Goal: Task Accomplishment & Management: Manage account settings

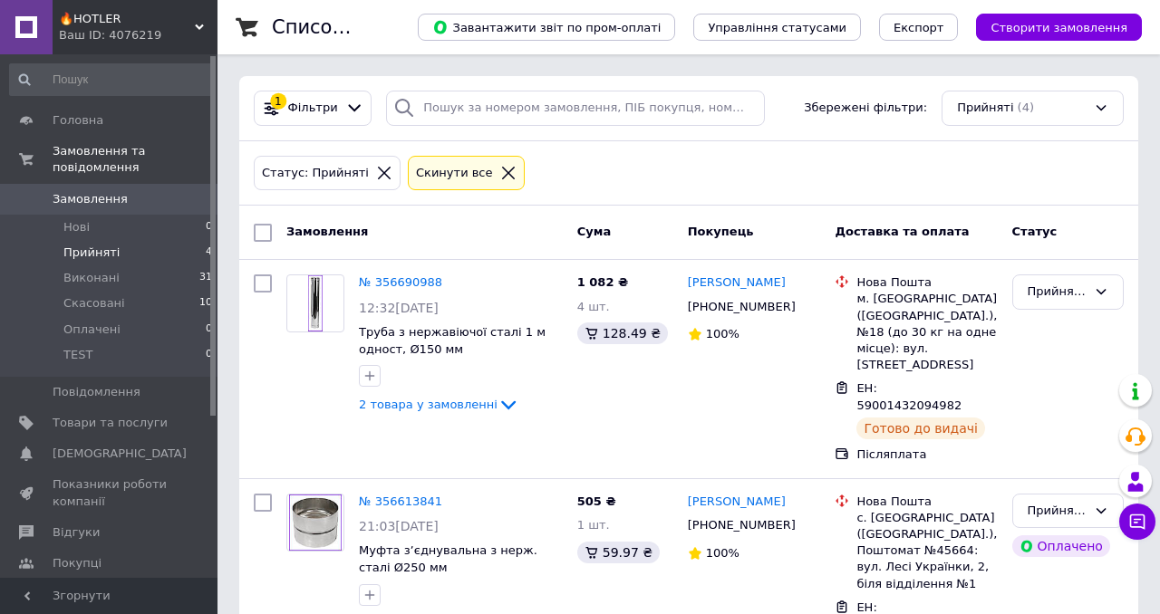
click at [186, 40] on div "Ваш ID: 4076219" at bounding box center [138, 35] width 159 height 16
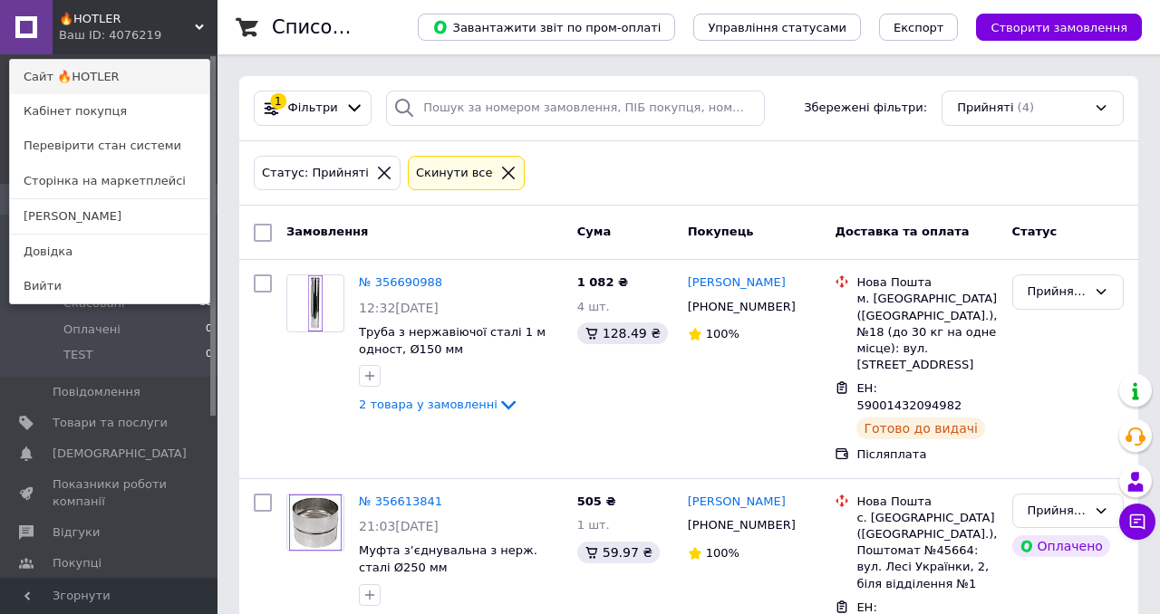
click at [113, 82] on link "Сайт 🔥HOTLER" at bounding box center [109, 77] width 199 height 34
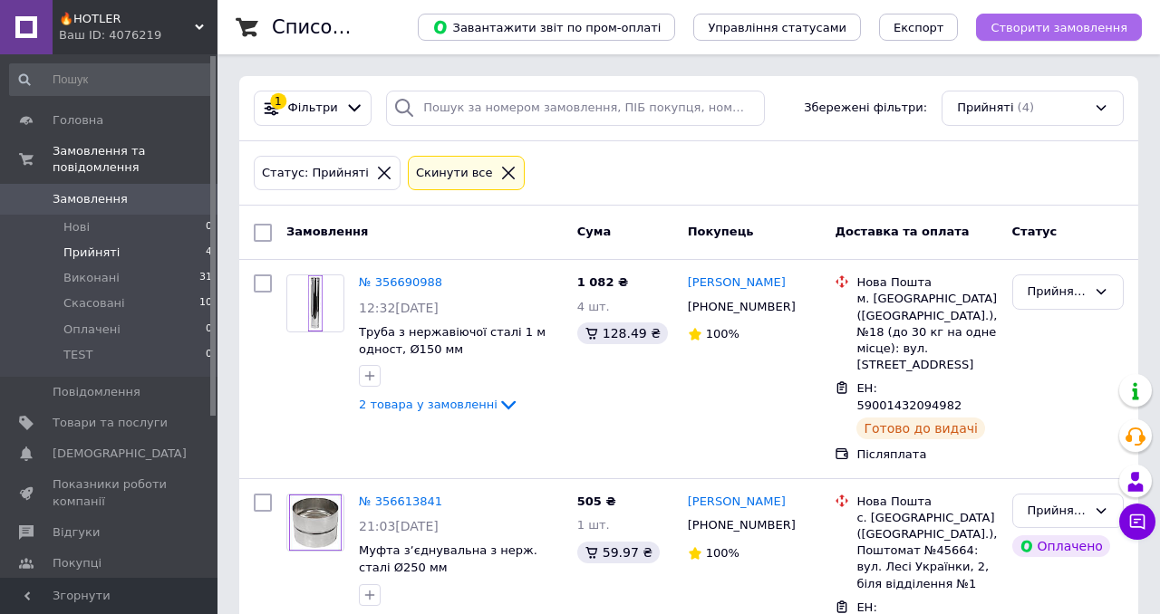
click at [1048, 33] on span "Створити замовлення" at bounding box center [1058, 28] width 137 height 14
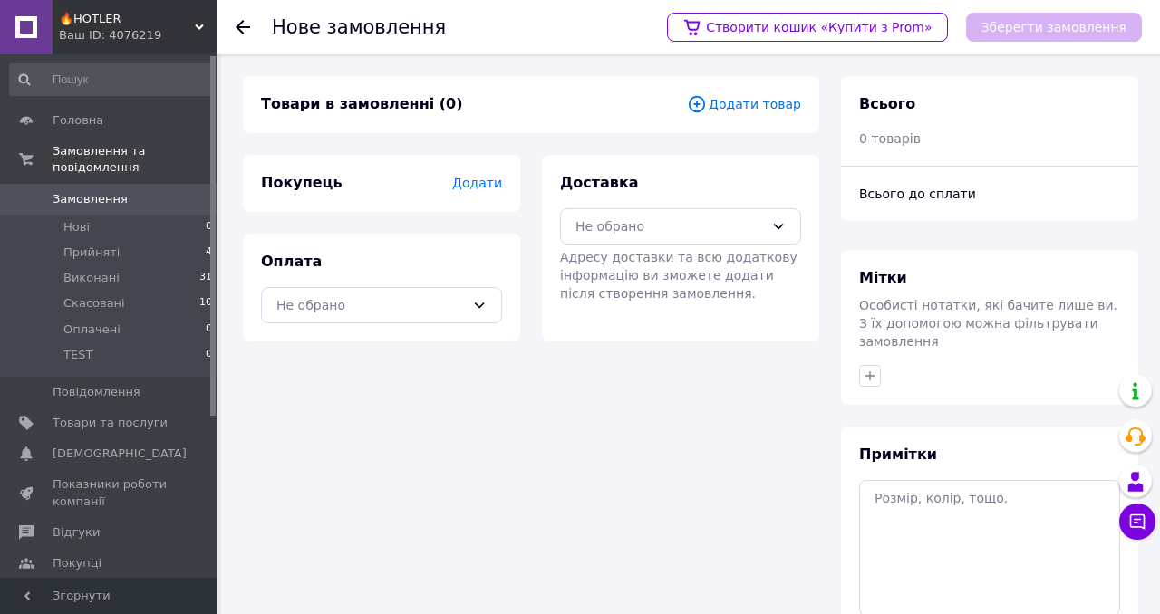
click at [742, 101] on span "Додати товар" at bounding box center [744, 104] width 114 height 20
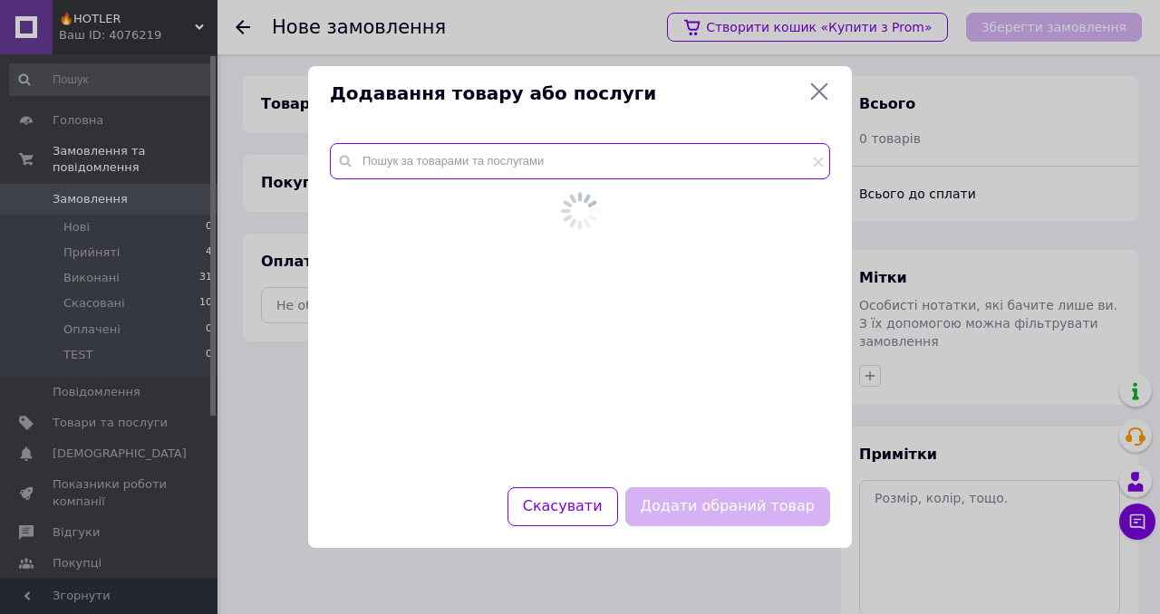
click at [419, 167] on input "text" at bounding box center [580, 161] width 500 height 36
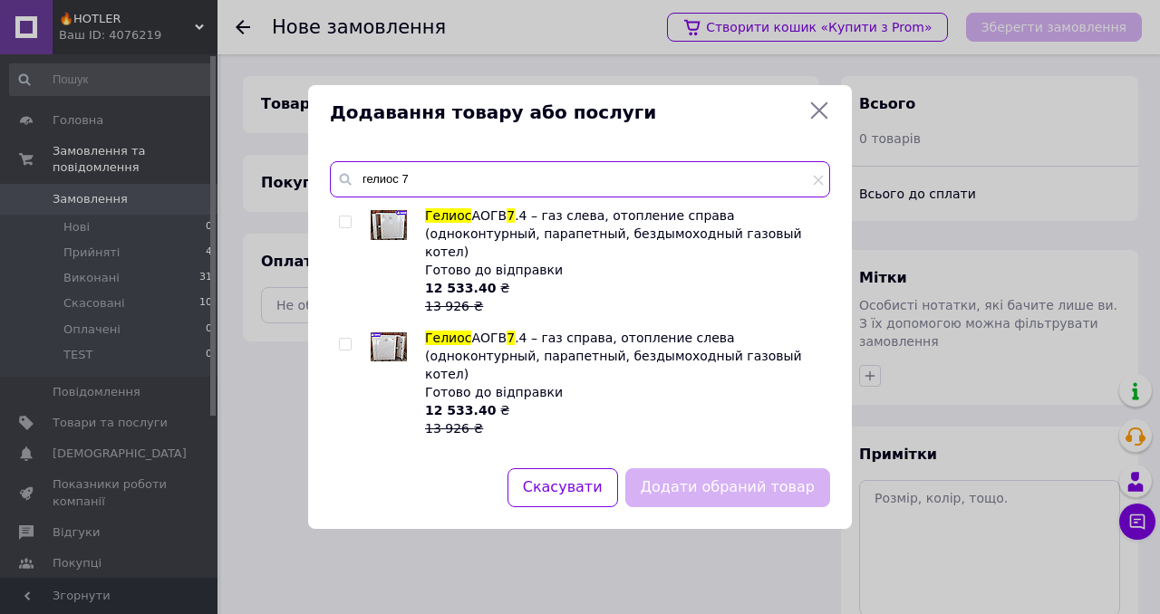
type input "гелиос 7"
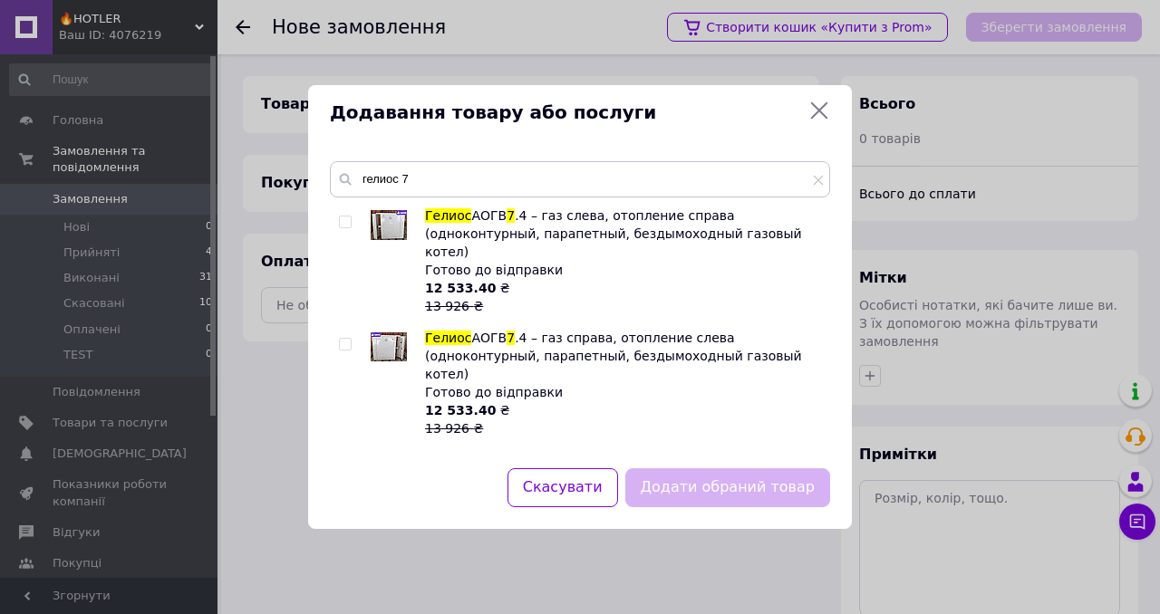
click at [344, 221] on input "checkbox" at bounding box center [345, 223] width 12 height 12
checkbox input "true"
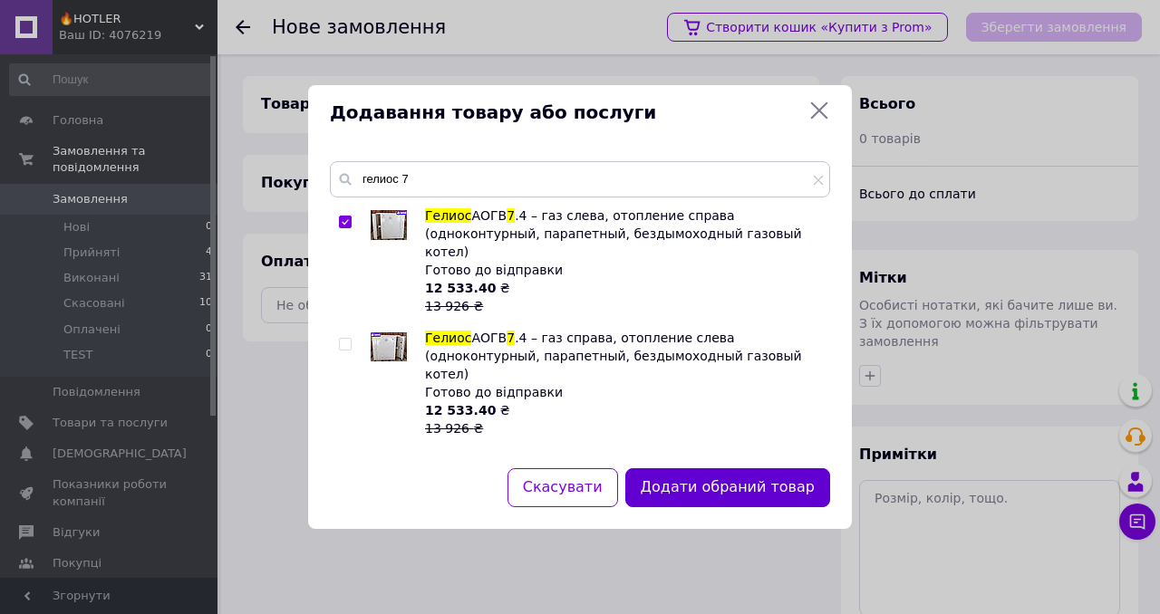
click at [698, 489] on button "Додати обраний товар" at bounding box center [727, 487] width 205 height 39
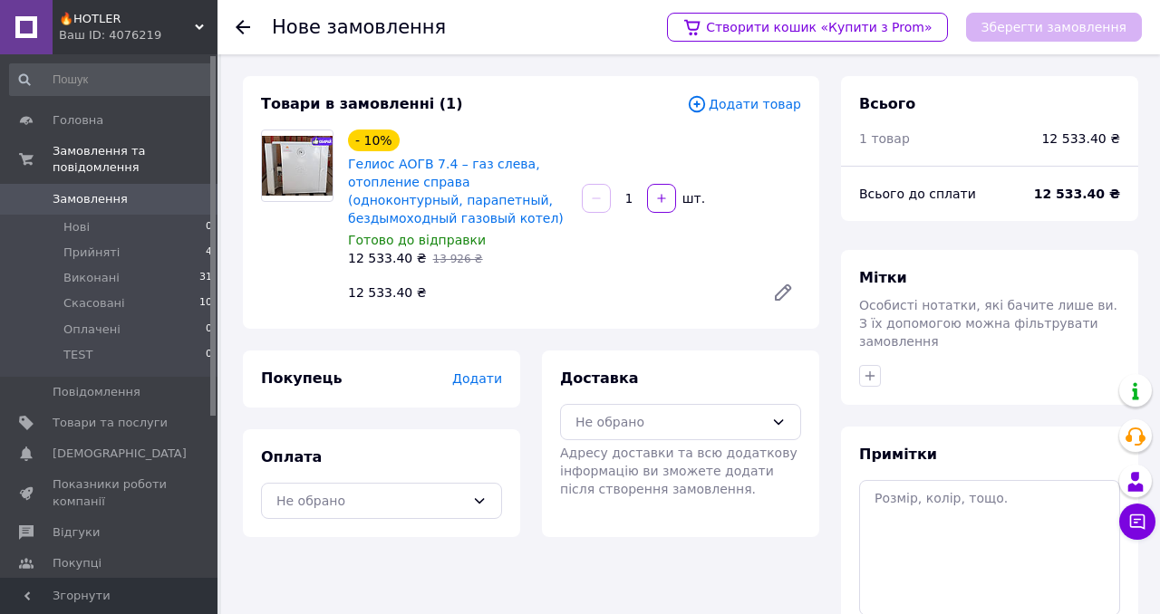
click at [476, 383] on span "Додати" at bounding box center [477, 378] width 50 height 14
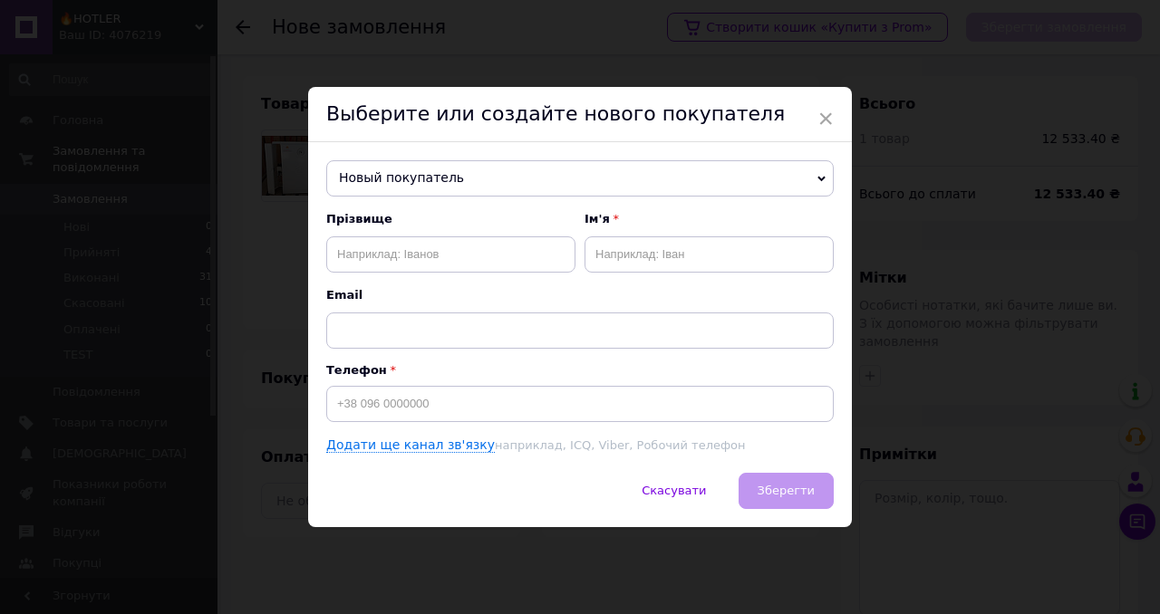
click at [487, 176] on span "Новый покупатель" at bounding box center [579, 178] width 507 height 36
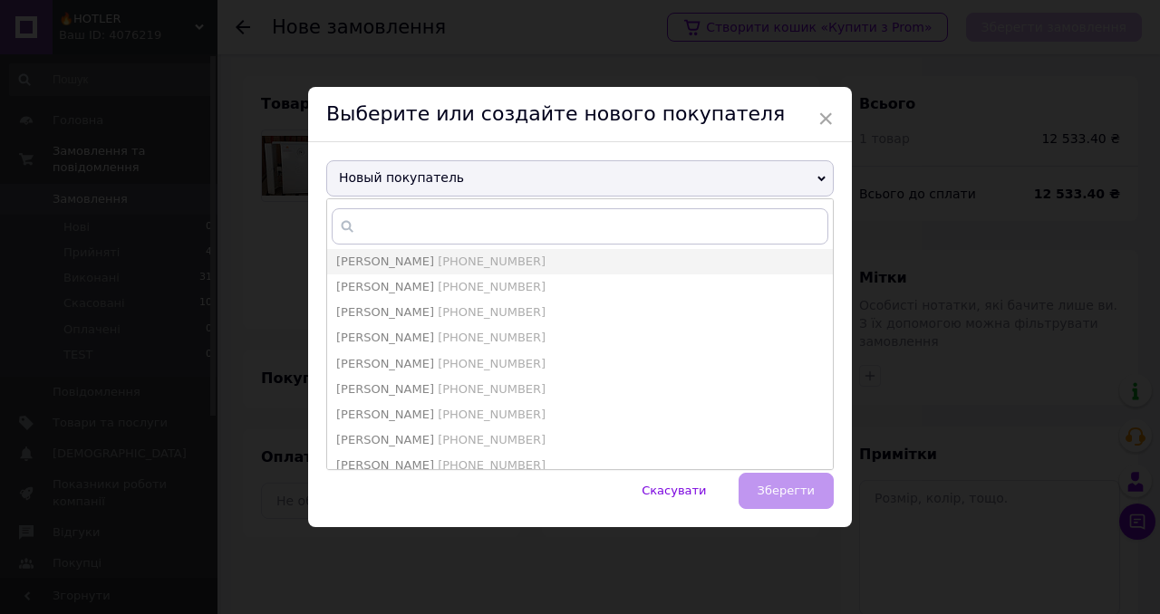
click at [497, 139] on div "Выберите или создайте нового покупателя" at bounding box center [580, 114] width 544 height 55
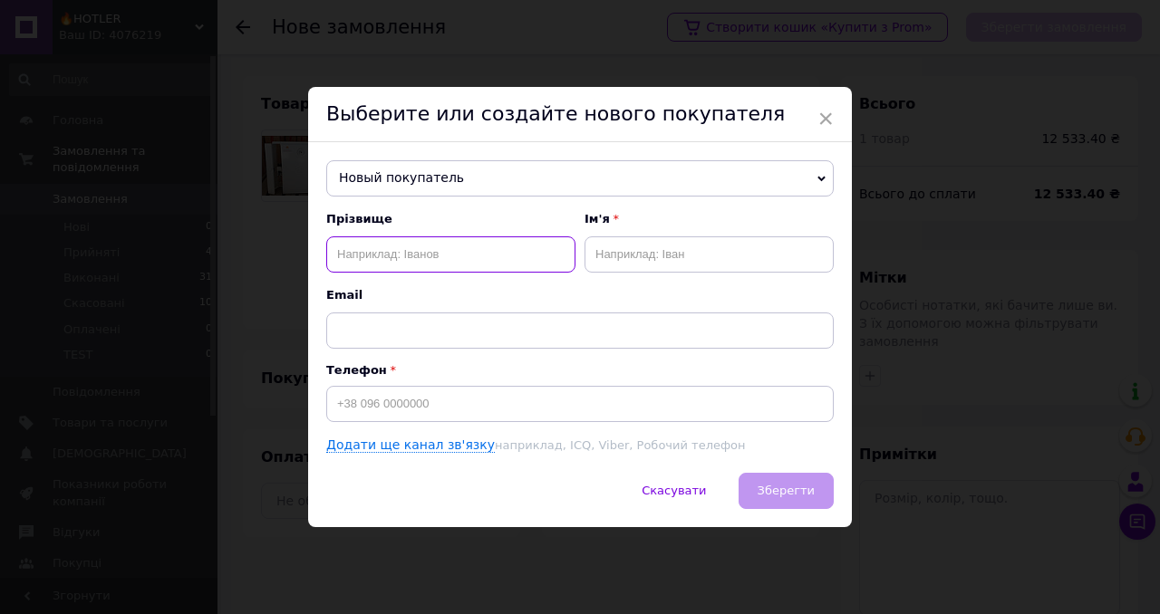
click at [400, 248] on input "text" at bounding box center [450, 254] width 249 height 36
type input "Миколенко"
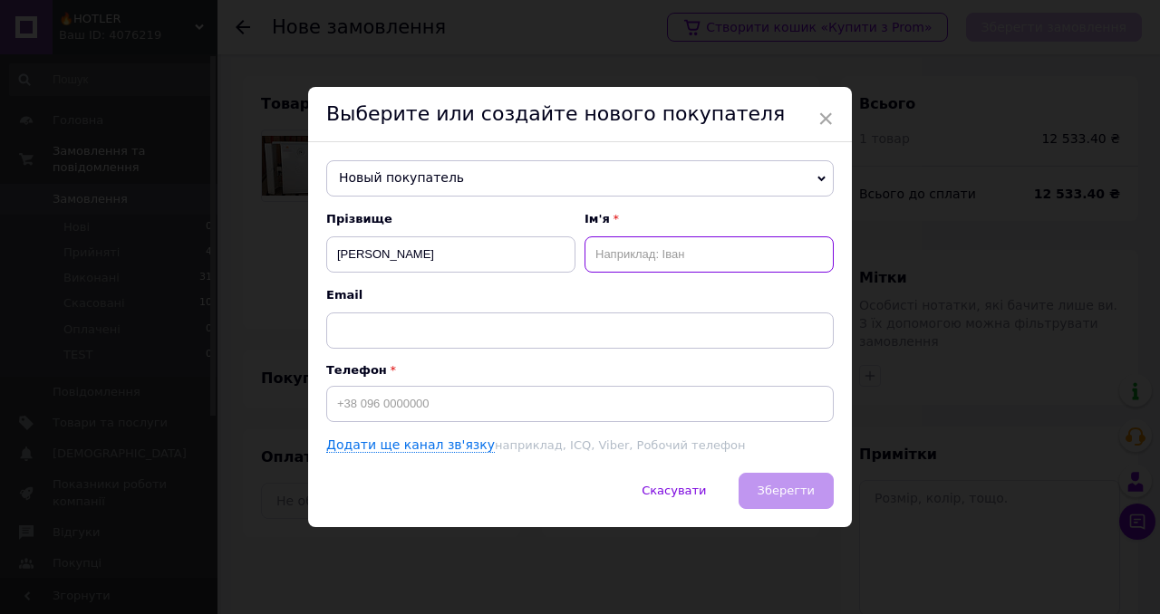
click at [622, 261] on input "text" at bounding box center [708, 254] width 249 height 36
type input "[PERSON_NAME]"
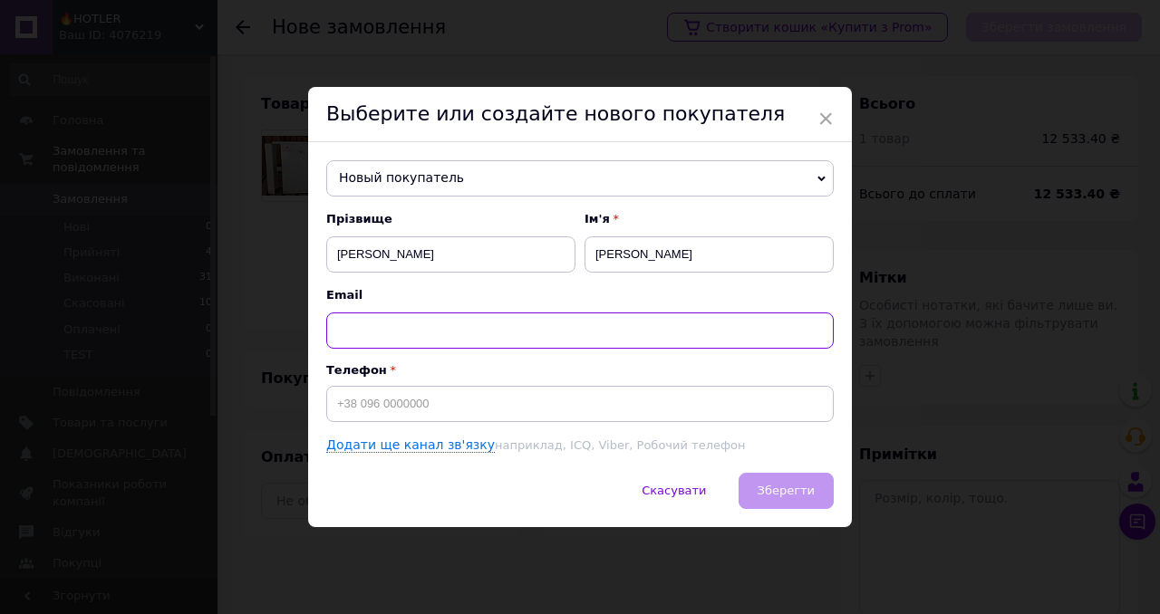
click at [475, 340] on input "text" at bounding box center [579, 331] width 507 height 36
type input "0"
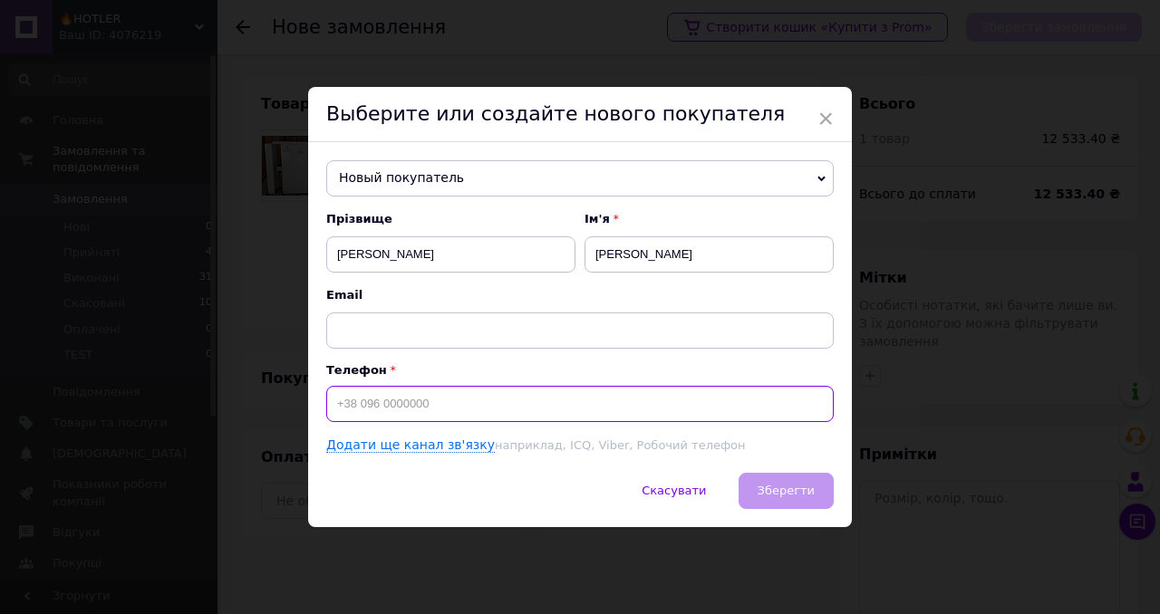
click at [391, 409] on input at bounding box center [579, 404] width 507 height 36
type input "[PHONE_NUMBER]"
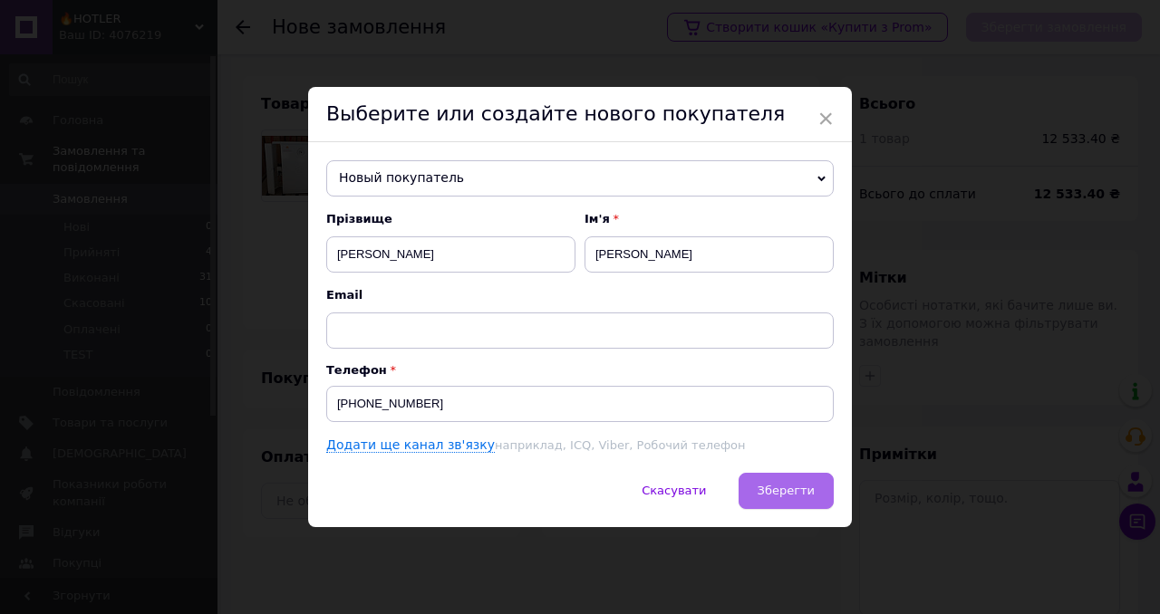
click at [794, 490] on span "Зберегти" at bounding box center [785, 491] width 57 height 14
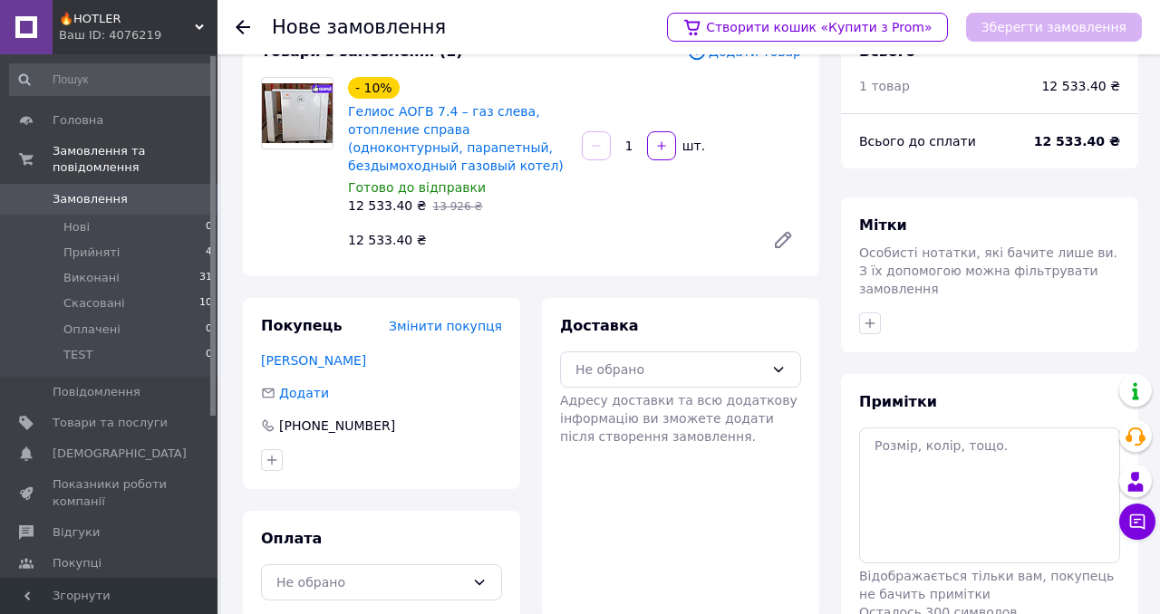
scroll to position [53, 0]
click at [777, 357] on div "Не обрано" at bounding box center [680, 369] width 241 height 36
click at [712, 400] on span "Нова Пошта (платна)" at bounding box center [694, 408] width 183 height 18
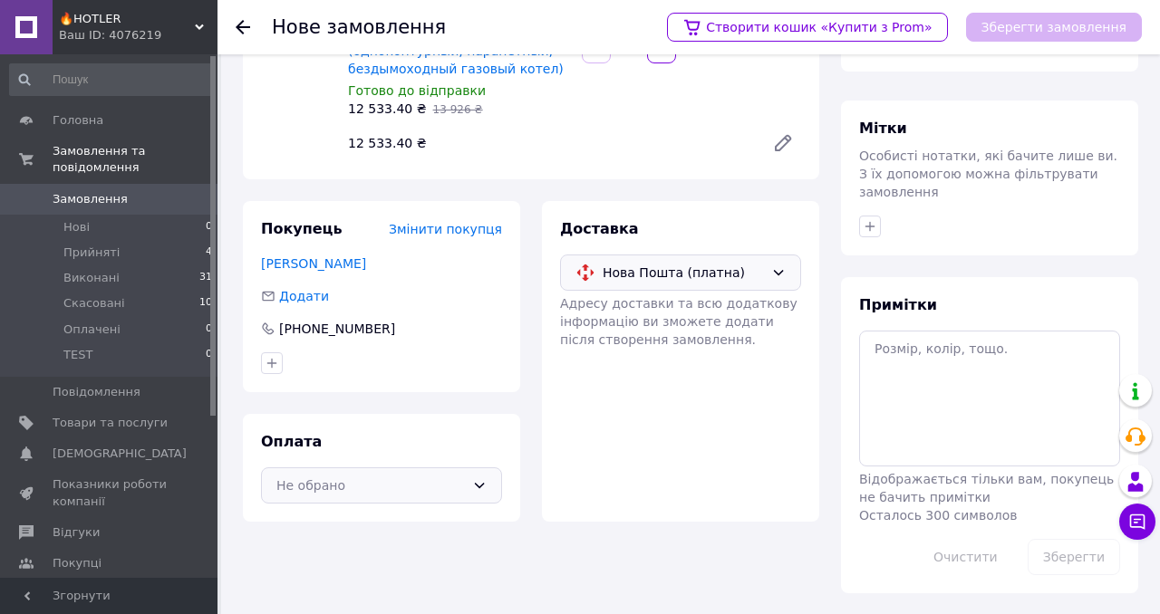
click at [445, 488] on div "Не обрано" at bounding box center [370, 486] width 188 height 20
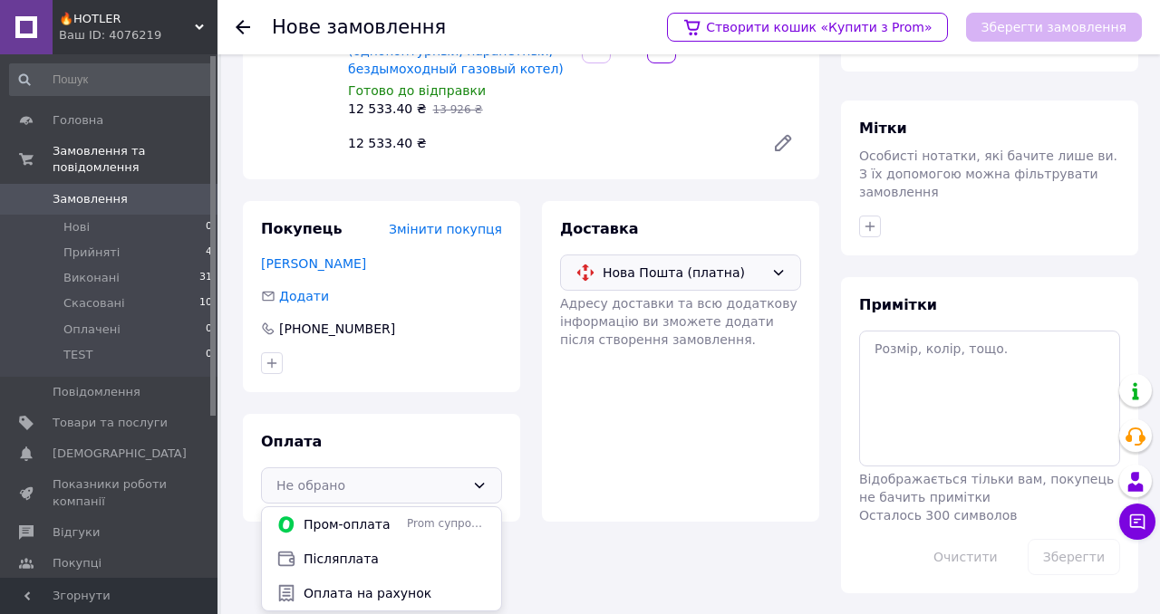
click at [822, 353] on div "Доставка Нова Пошта (платна) Адресу доставки та всю додаткову інформацію ви змо…" at bounding box center [680, 361] width 299 height 321
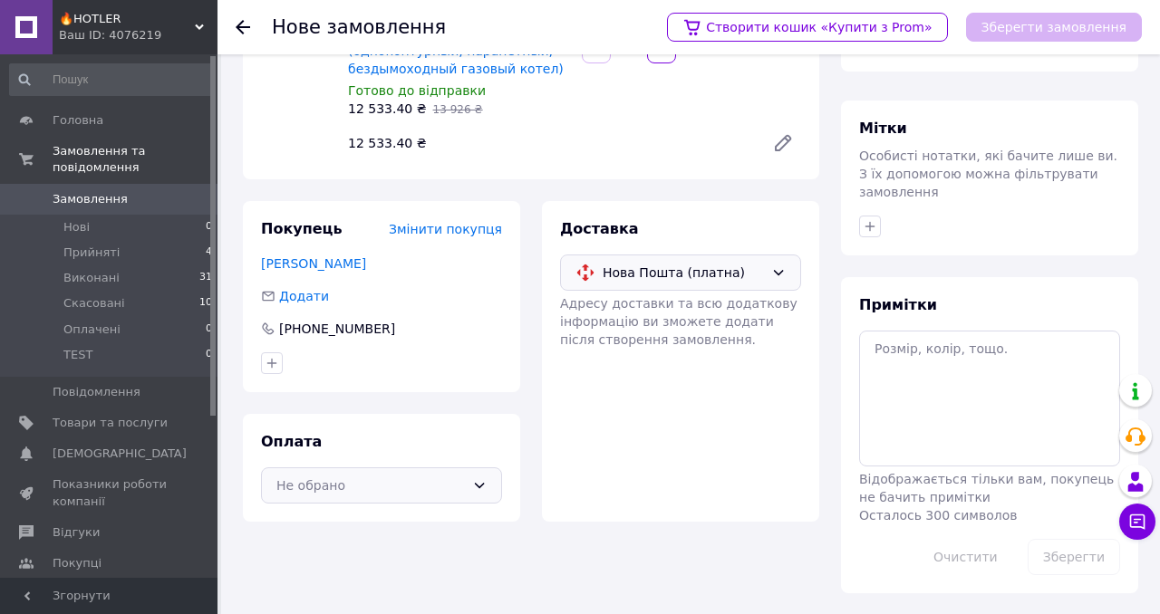
click at [418, 479] on div "Не обрано" at bounding box center [370, 486] width 188 height 20
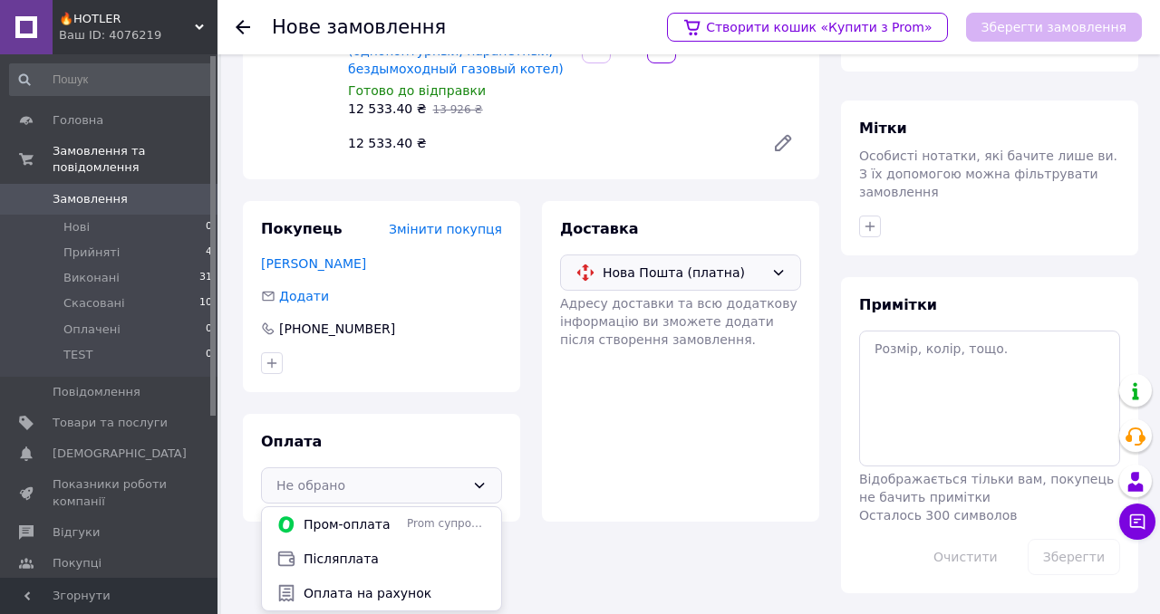
click at [670, 542] on div "Товари в замовленні (1) Додати товар - 10% Гелиос АОГВ 7.4 – газ слева, отоплен…" at bounding box center [531, 260] width 598 height 667
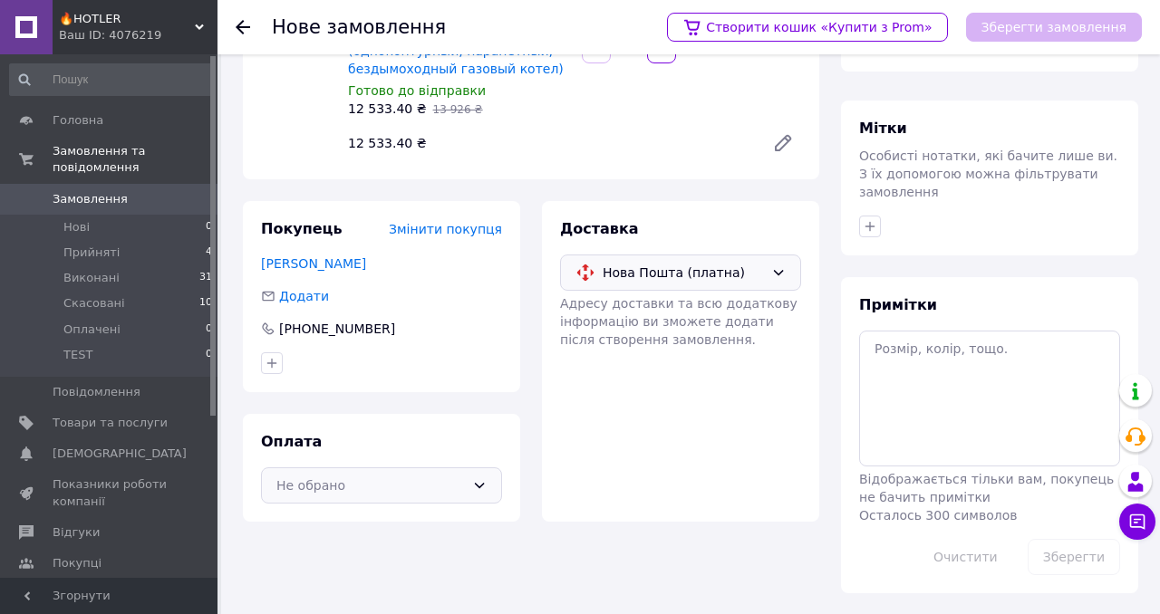
click at [431, 483] on div "Не обрано" at bounding box center [370, 486] width 188 height 20
click at [350, 558] on span "Післяплата" at bounding box center [395, 559] width 183 height 18
click at [1066, 24] on button "Зберегти замовлення" at bounding box center [1054, 27] width 176 height 29
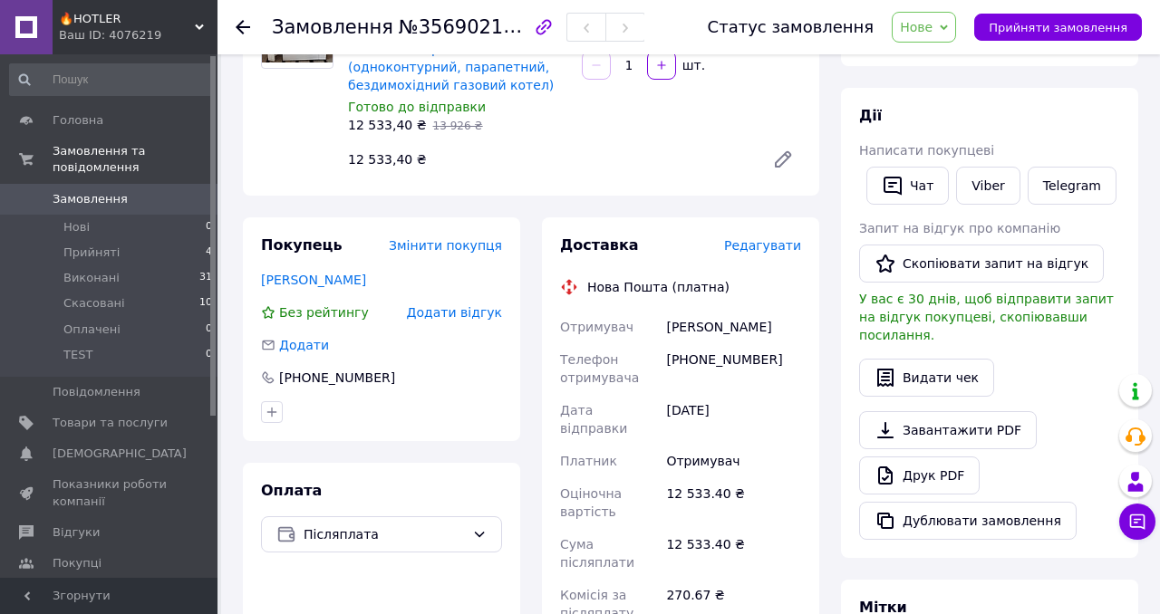
scroll to position [209, 0]
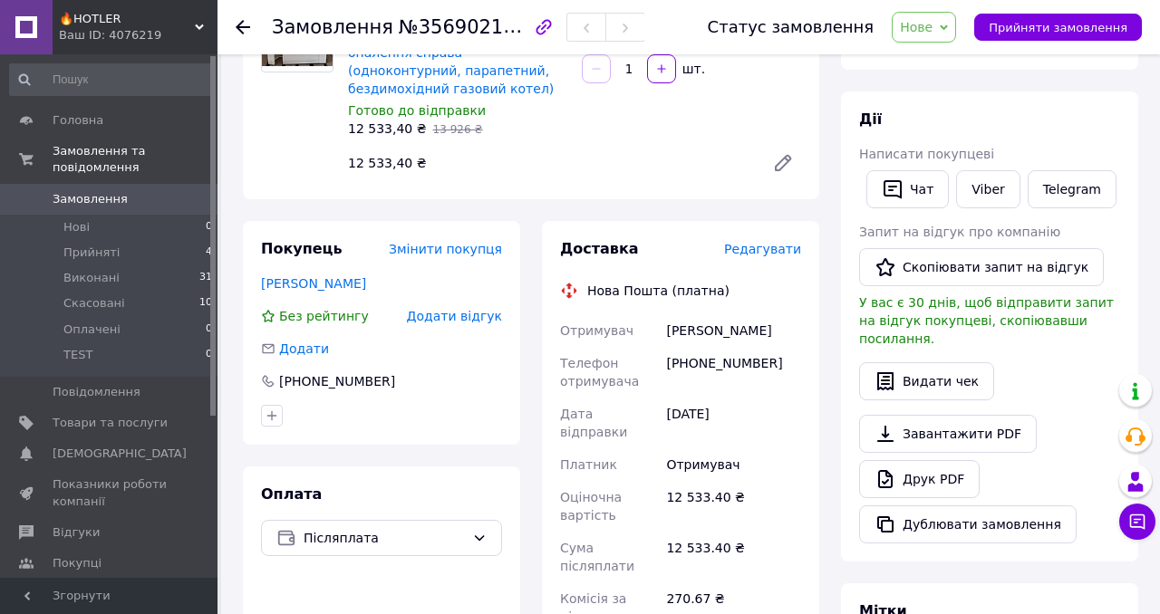
click at [770, 248] on span "Редагувати" at bounding box center [762, 249] width 77 height 14
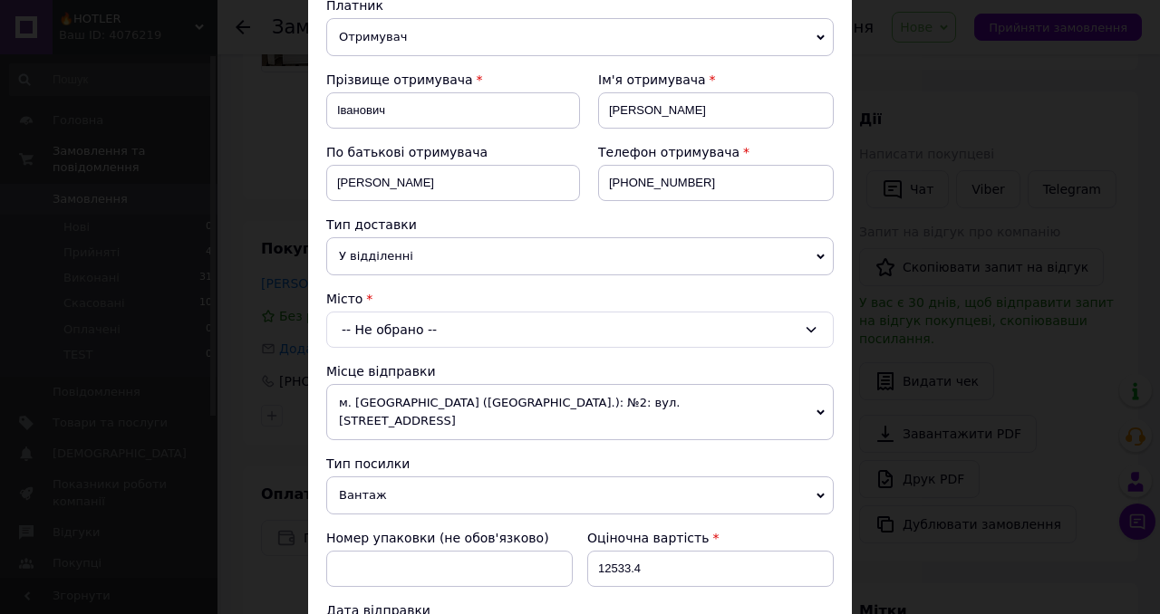
scroll to position [251, 0]
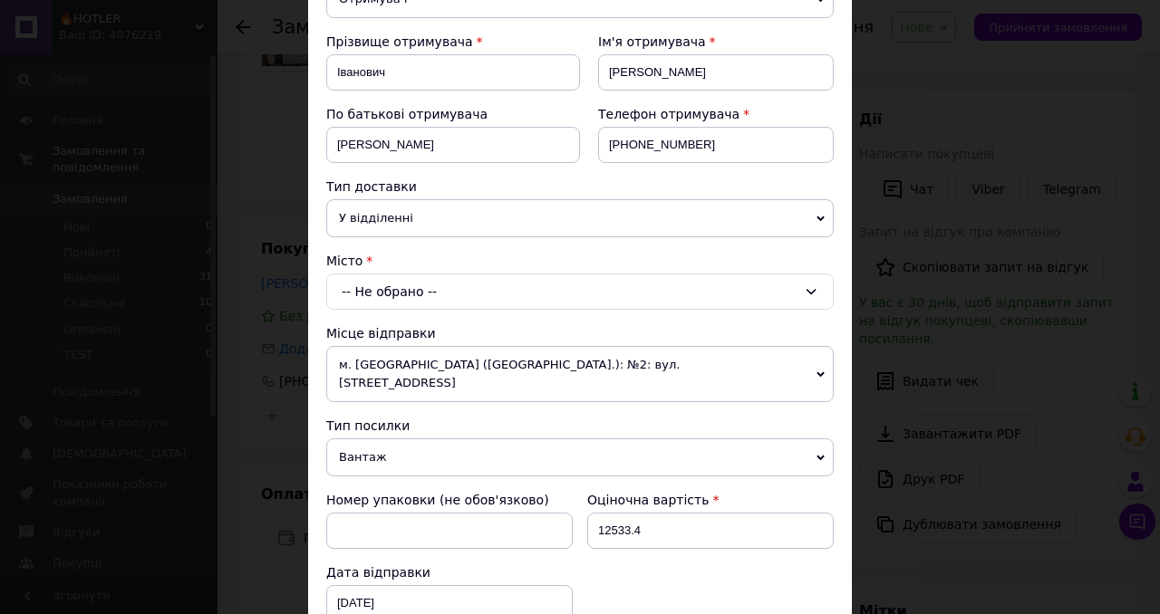
click at [485, 291] on div "-- Не обрано --" at bounding box center [579, 292] width 507 height 36
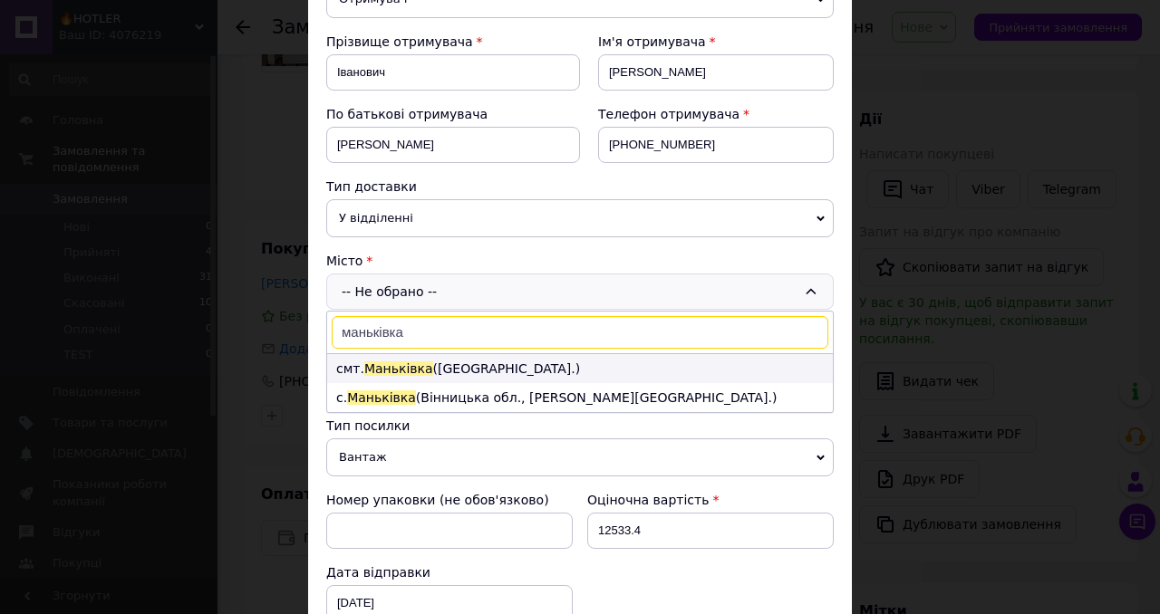
type input "маньківка"
click at [415, 366] on span "Маньківка" at bounding box center [398, 369] width 69 height 14
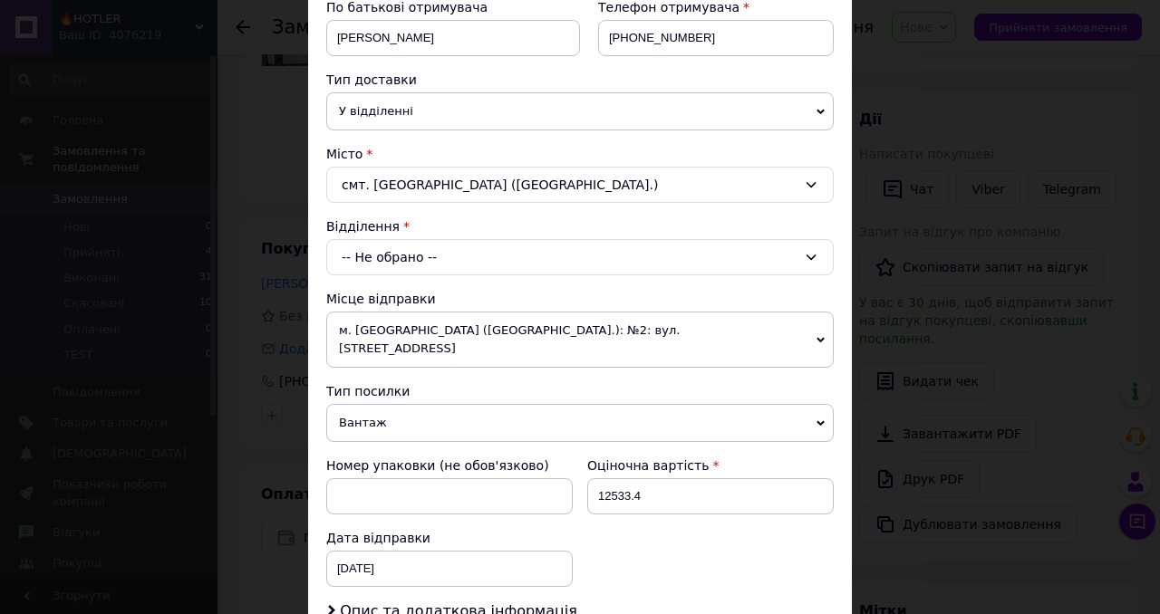
scroll to position [396, 0]
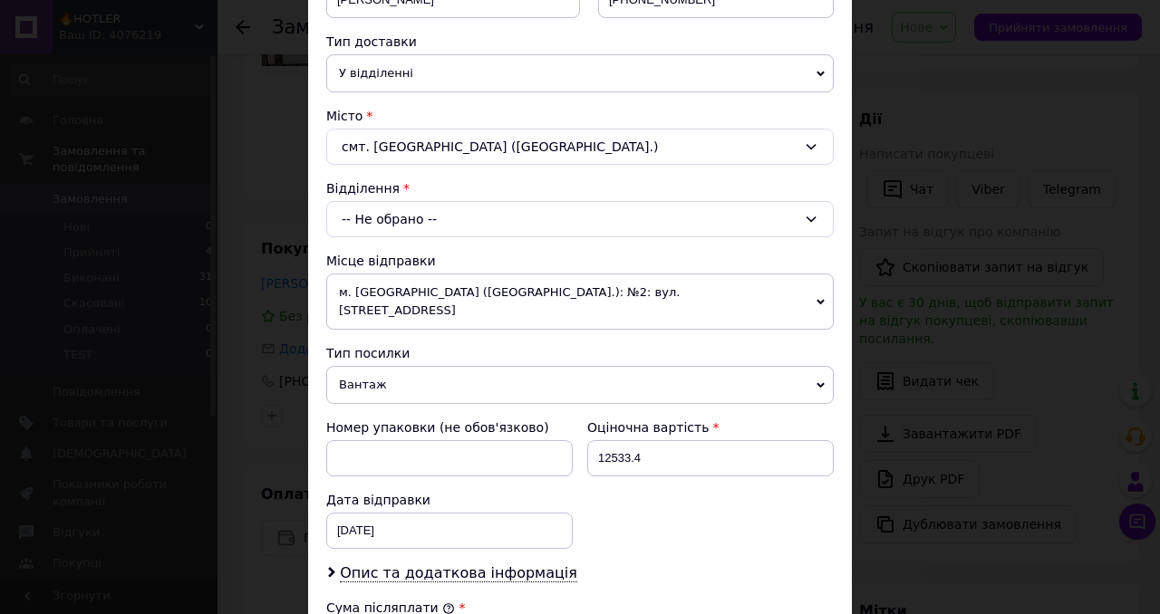
click at [443, 215] on div "-- Не обрано --" at bounding box center [579, 219] width 507 height 36
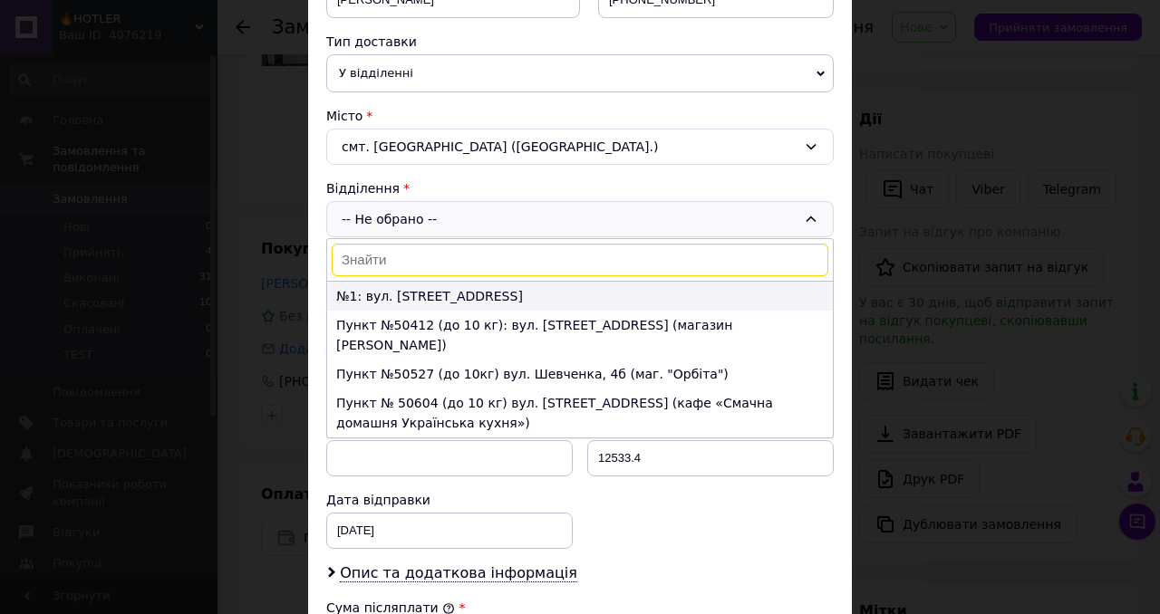
click at [396, 294] on li "№1: вул. Шпитальна, 2а" at bounding box center [580, 296] width 506 height 29
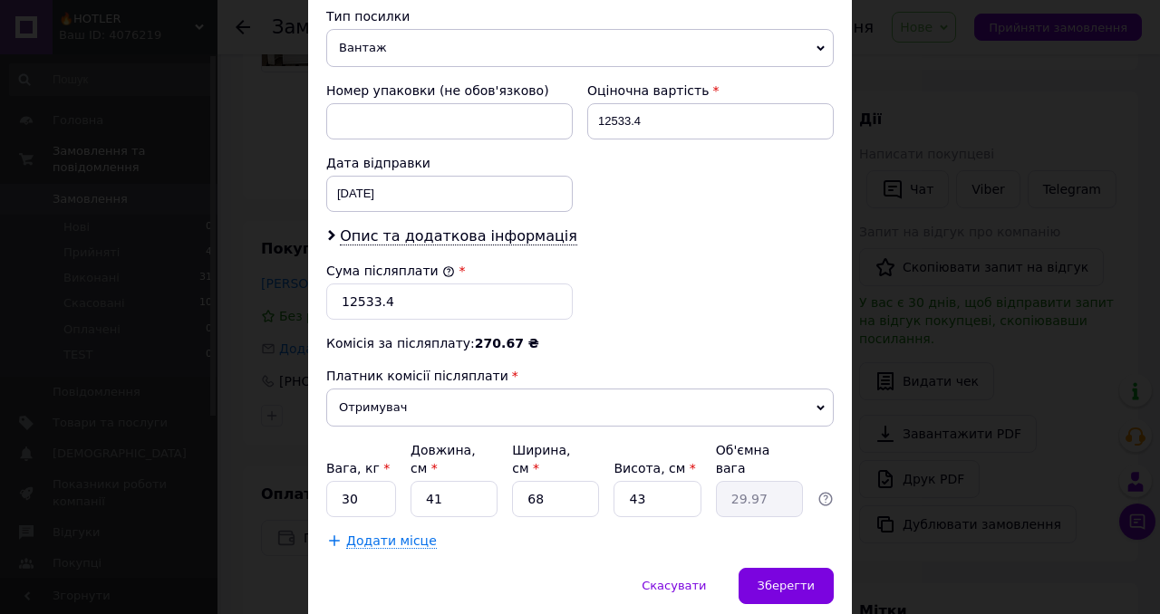
scroll to position [748, 0]
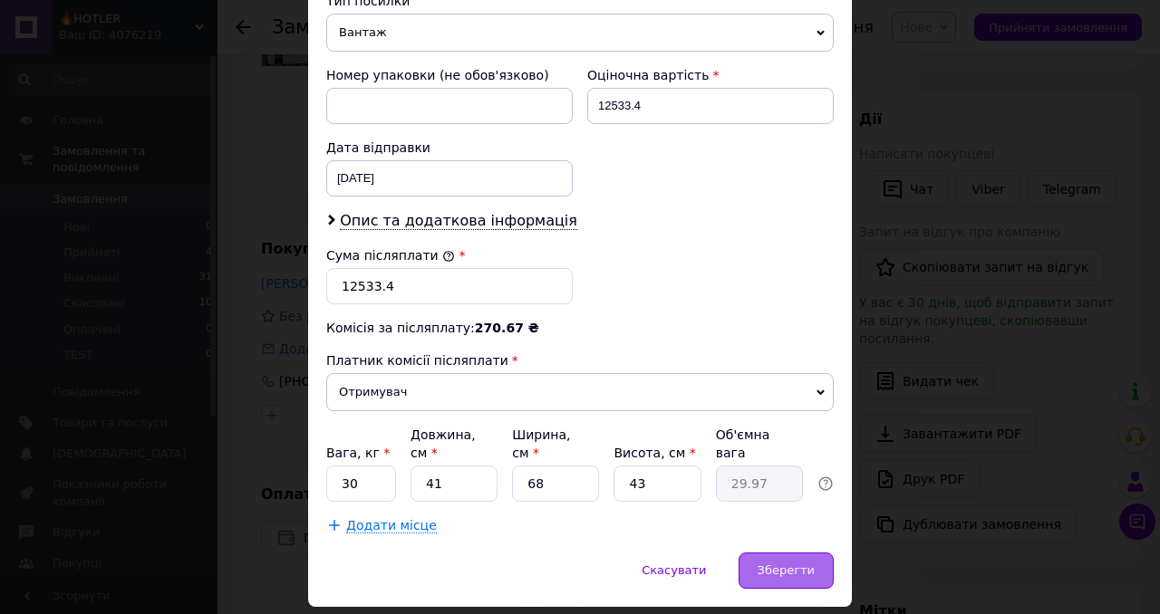
click at [767, 553] on div "Зберегти" at bounding box center [785, 571] width 95 height 36
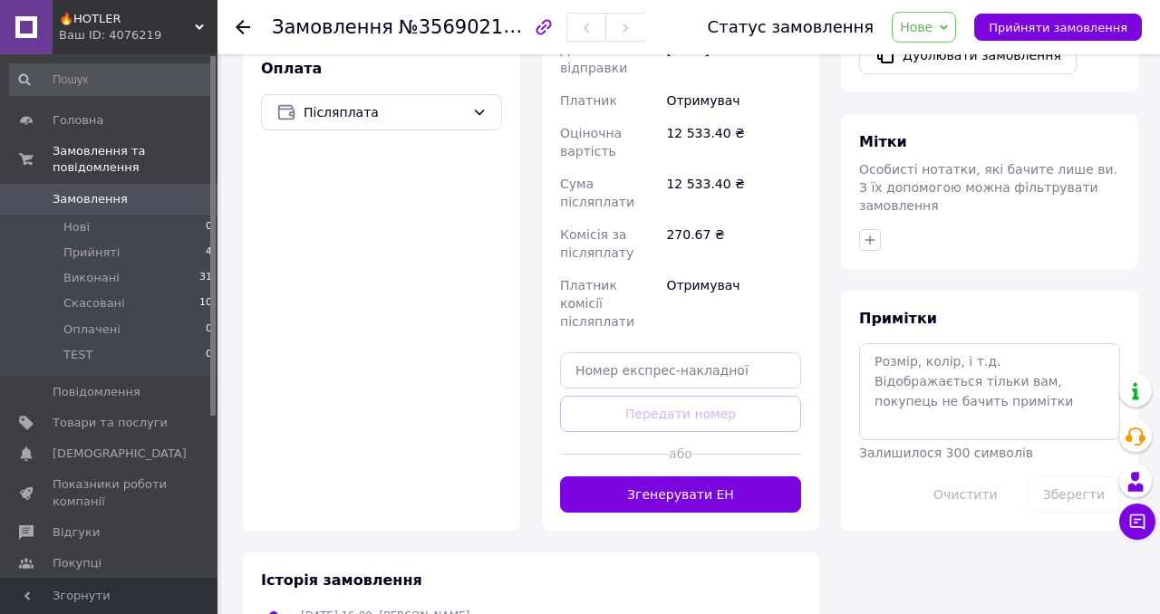
scroll to position [697, 0]
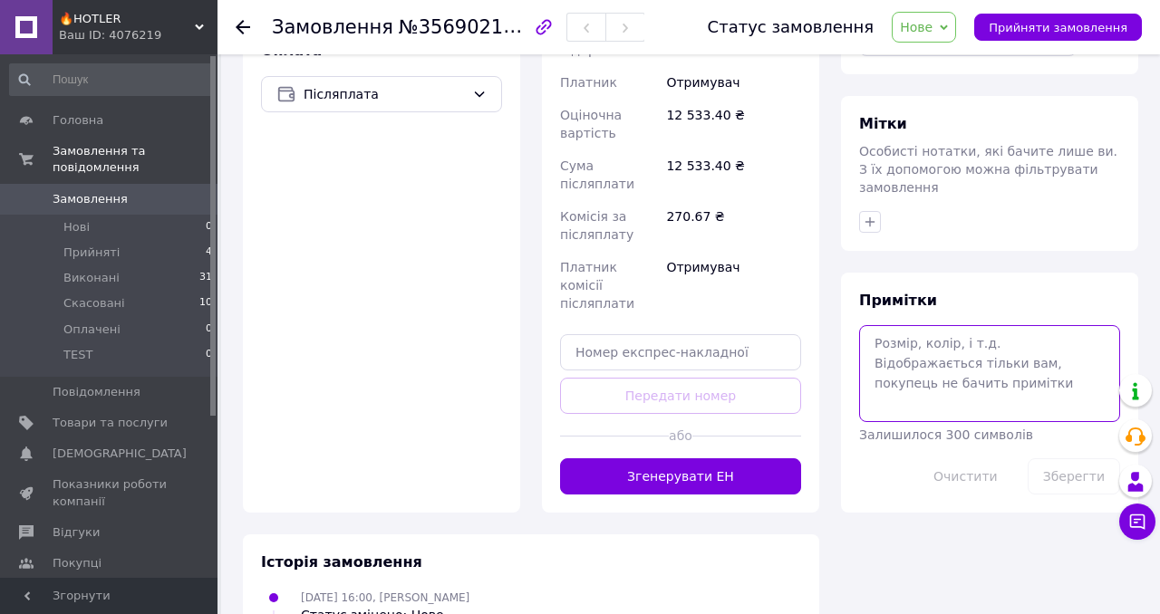
click at [912, 325] on textarea at bounding box center [989, 373] width 261 height 96
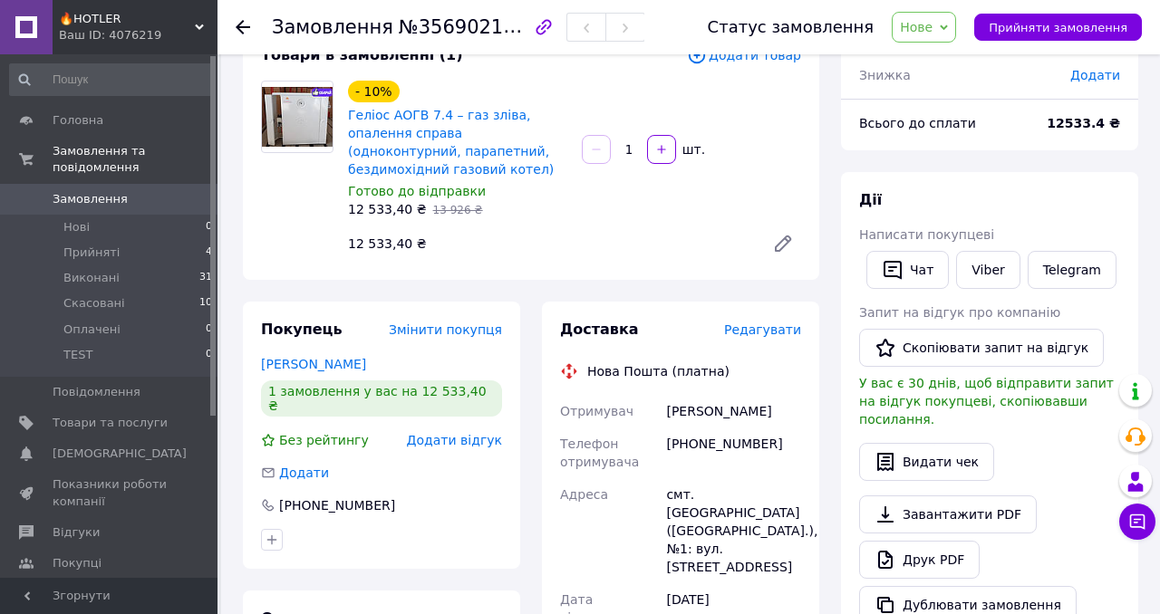
scroll to position [0, 0]
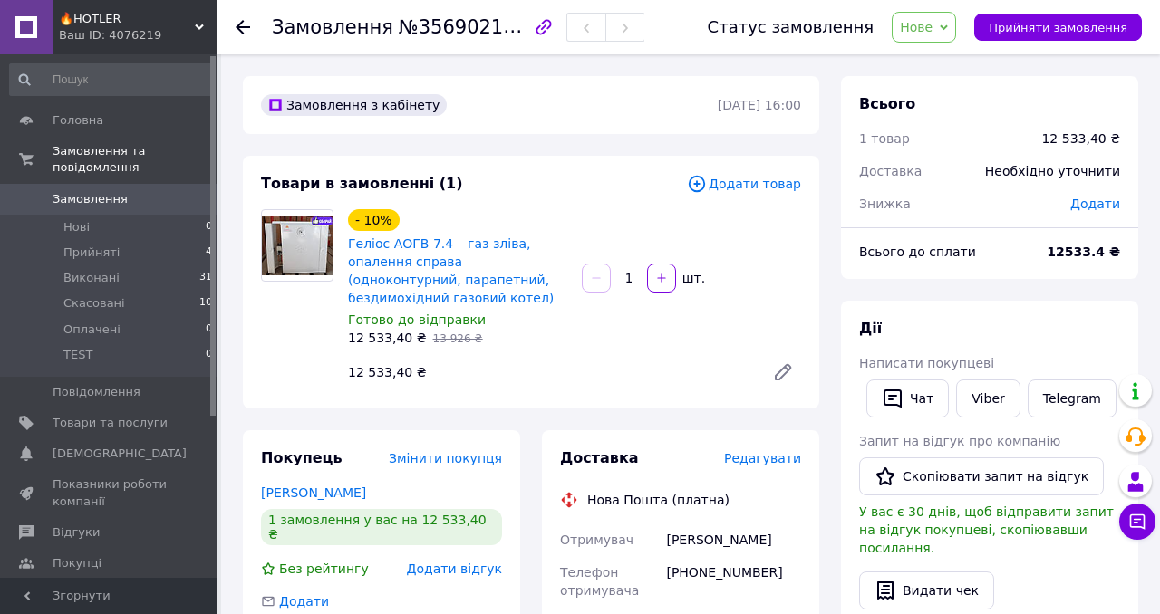
type textarea "відправляємо з наложкою, а тоді прибираємо її після огляду і оплати на рахунок"
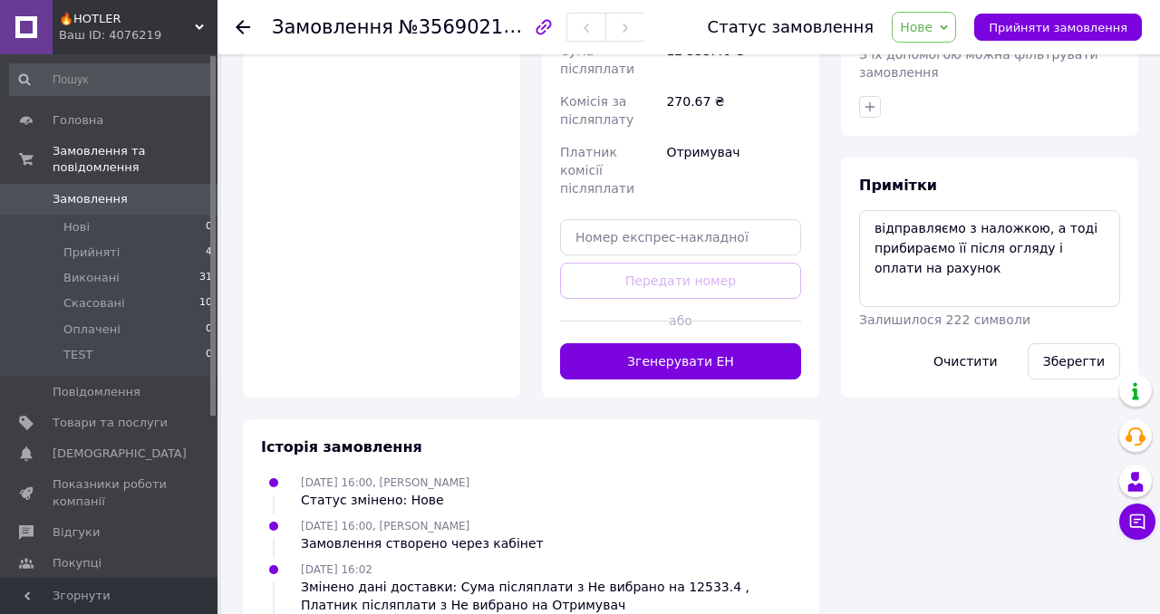
scroll to position [813, 0]
click at [1064, 347] on button "Зберегти" at bounding box center [1073, 360] width 92 height 36
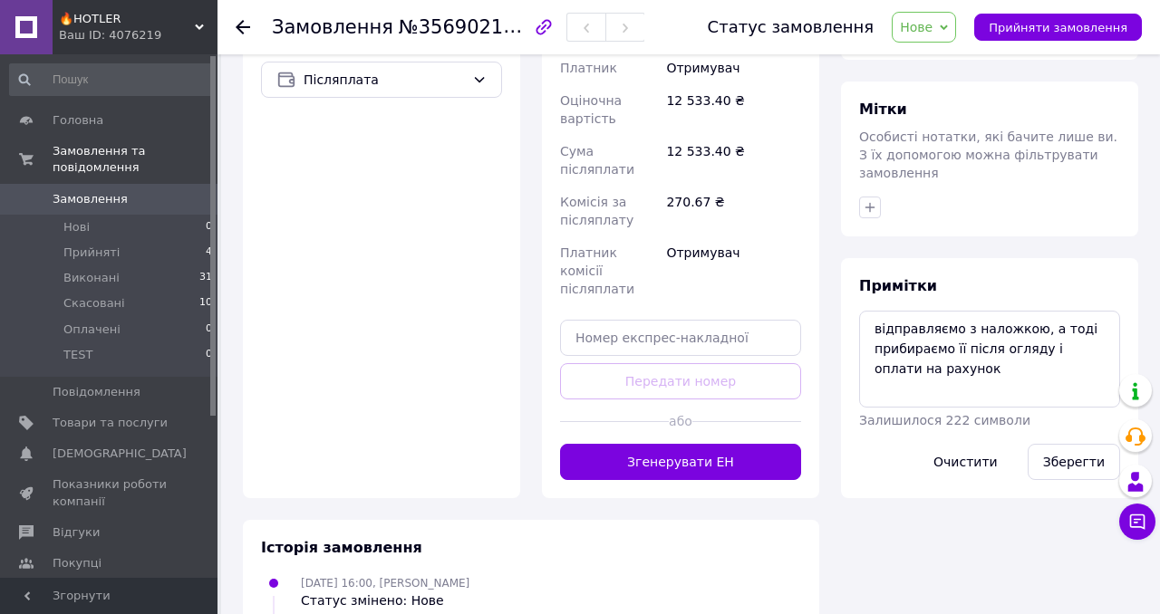
scroll to position [0, 0]
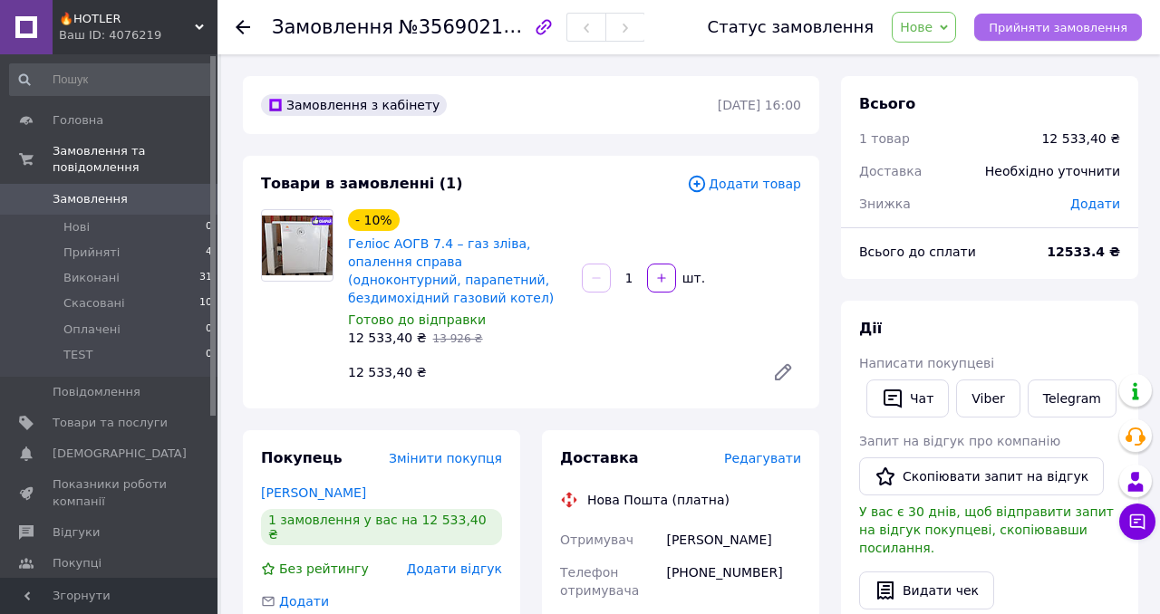
click at [1018, 29] on span "Прийняти замовлення" at bounding box center [1058, 28] width 139 height 14
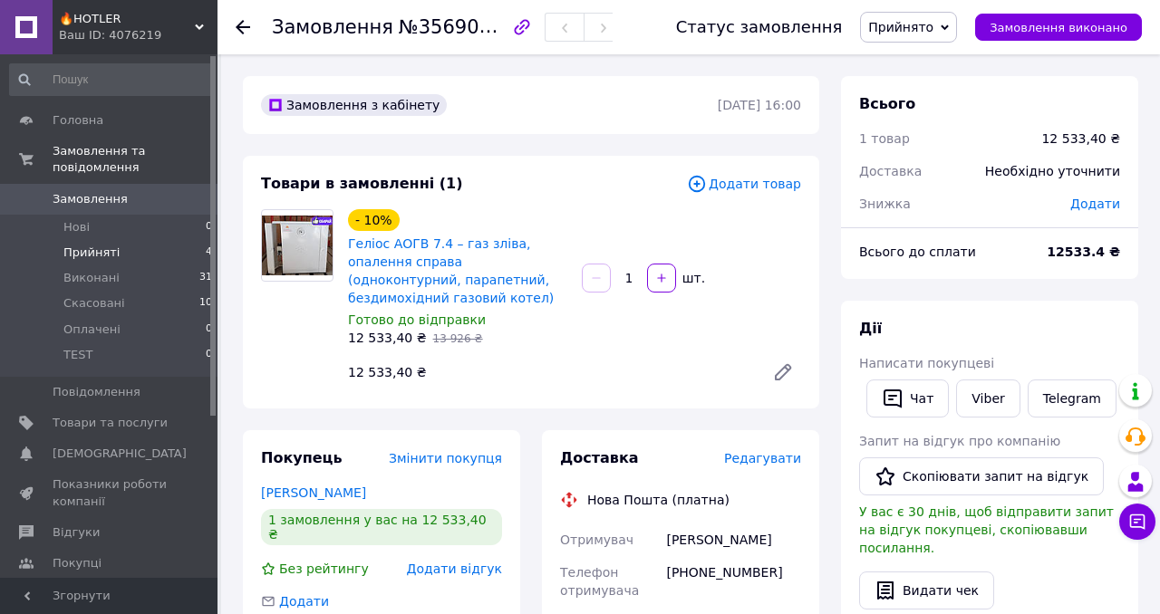
click at [82, 247] on span "Прийняті" at bounding box center [91, 253] width 56 height 16
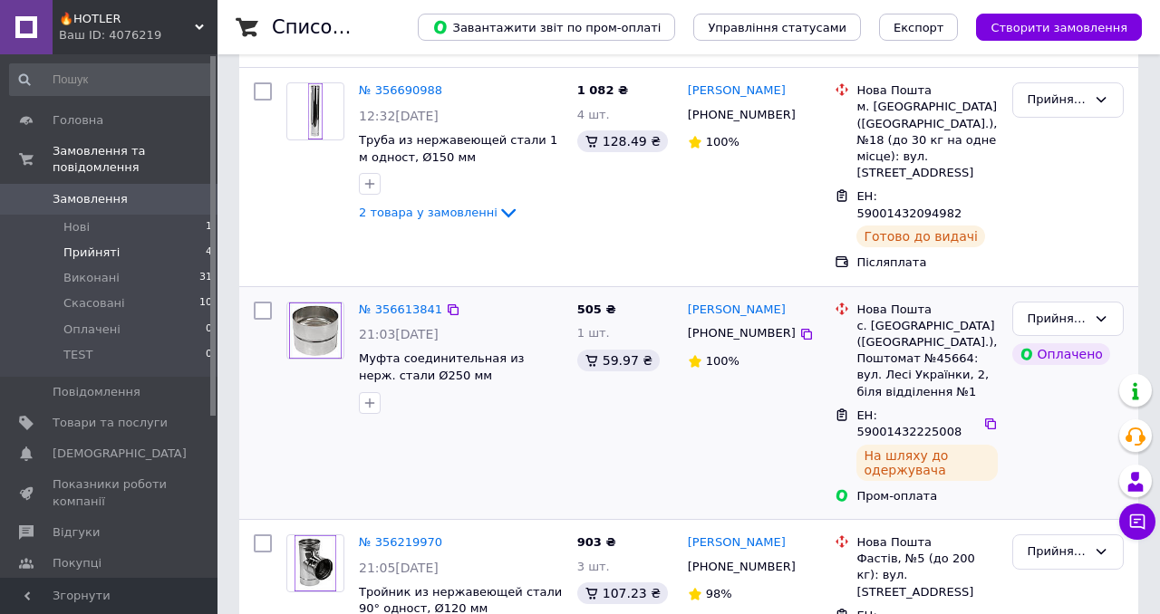
scroll to position [196, 0]
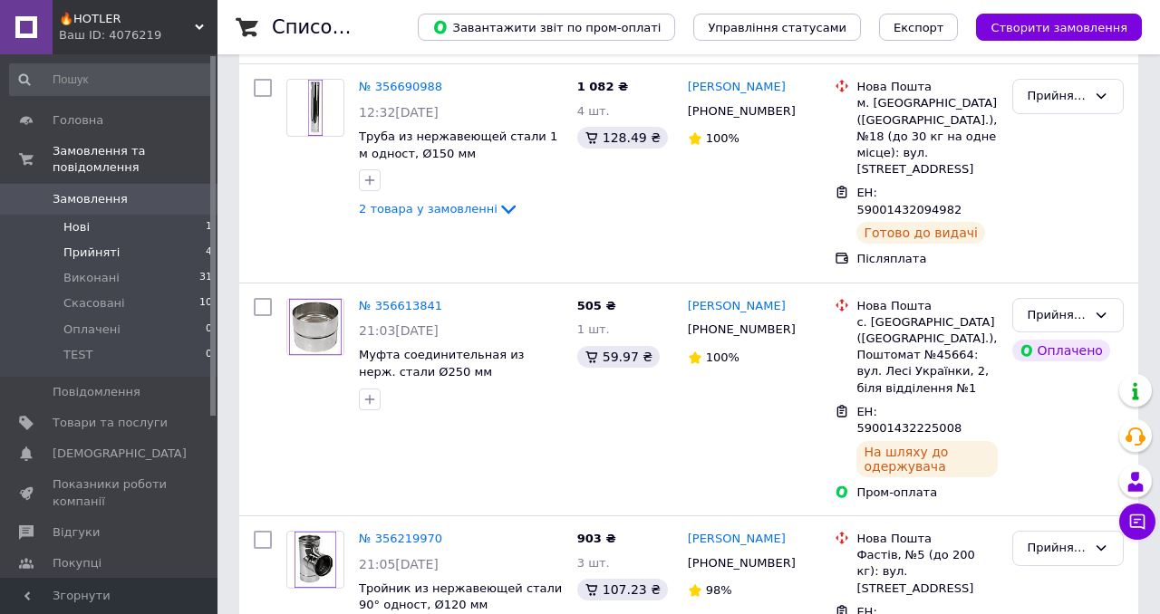
click at [94, 222] on li "Нові 1" at bounding box center [111, 227] width 223 height 25
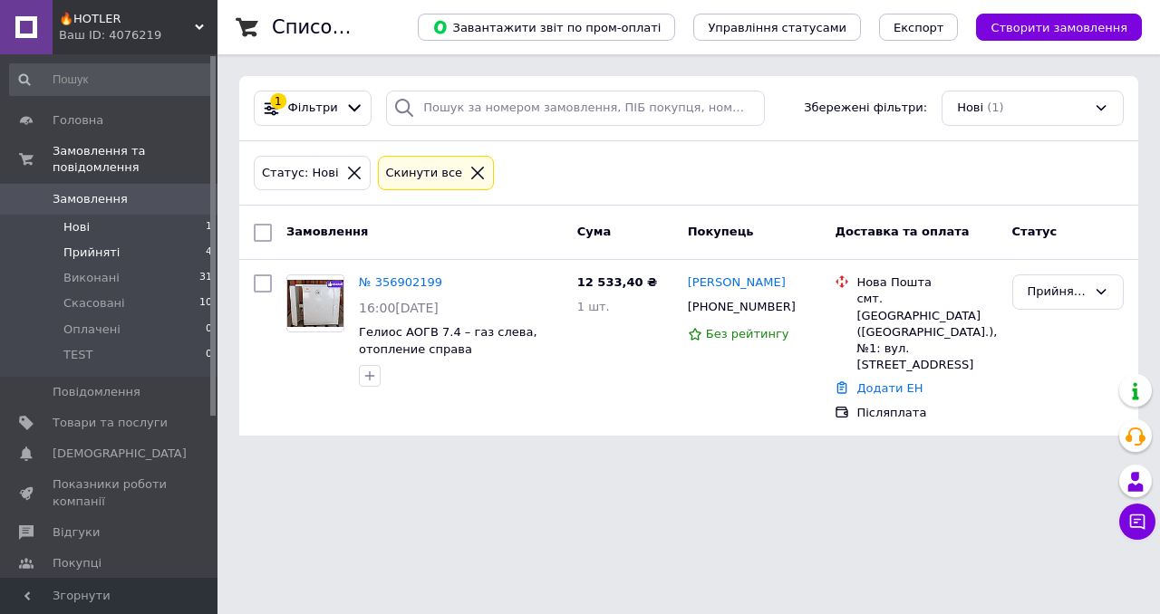
click at [72, 257] on span "Прийняті" at bounding box center [91, 253] width 56 height 16
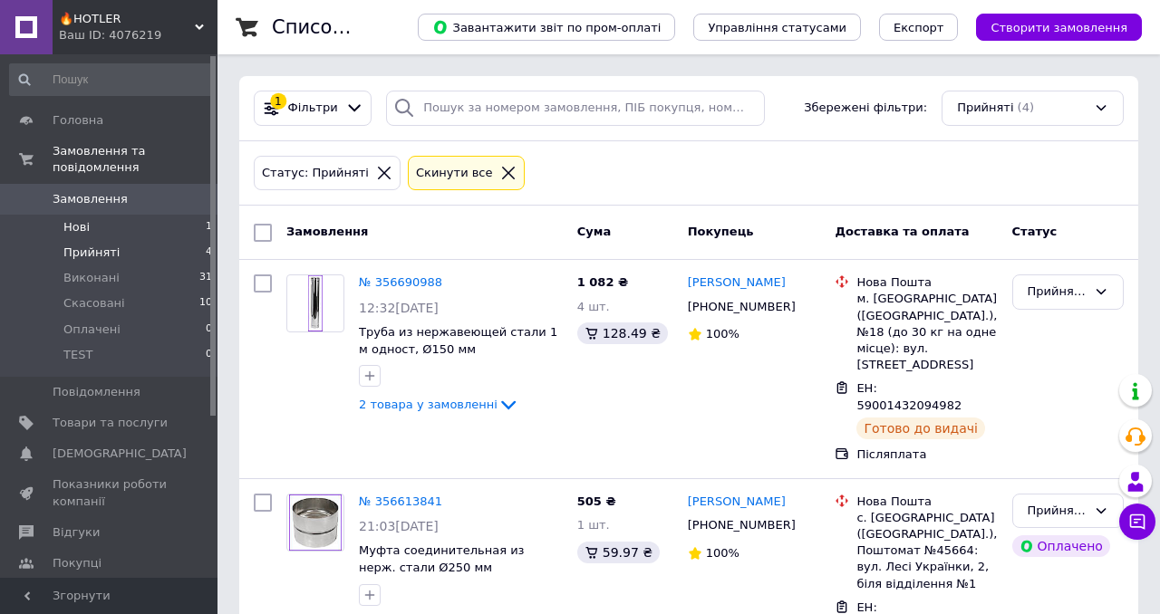
click at [72, 223] on span "Нові" at bounding box center [76, 227] width 26 height 16
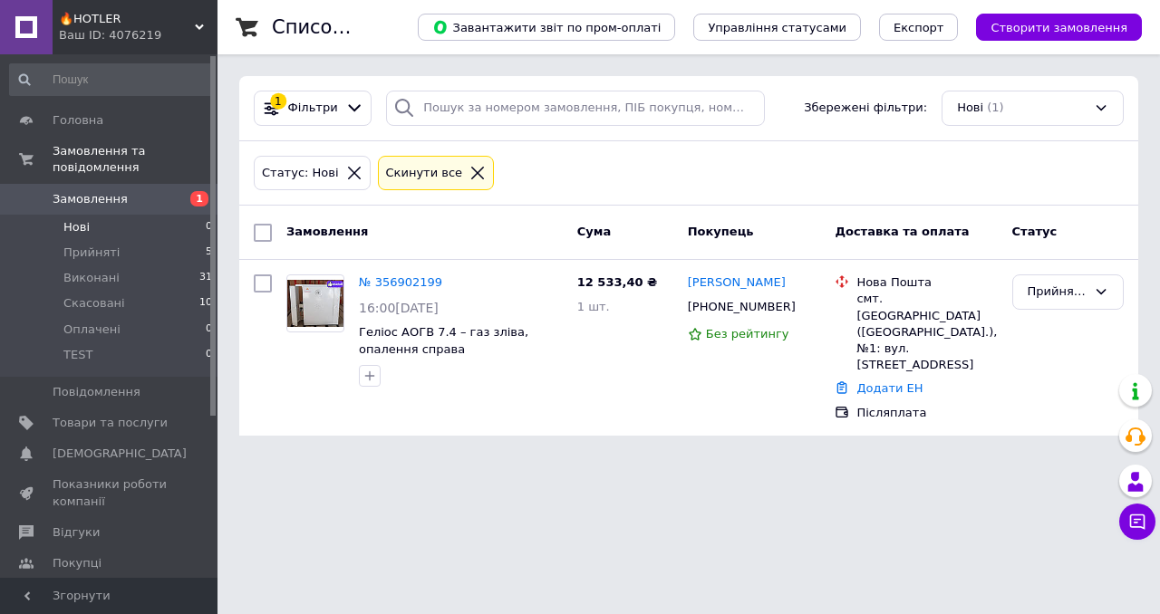
click at [80, 223] on span "Нові" at bounding box center [76, 227] width 26 height 16
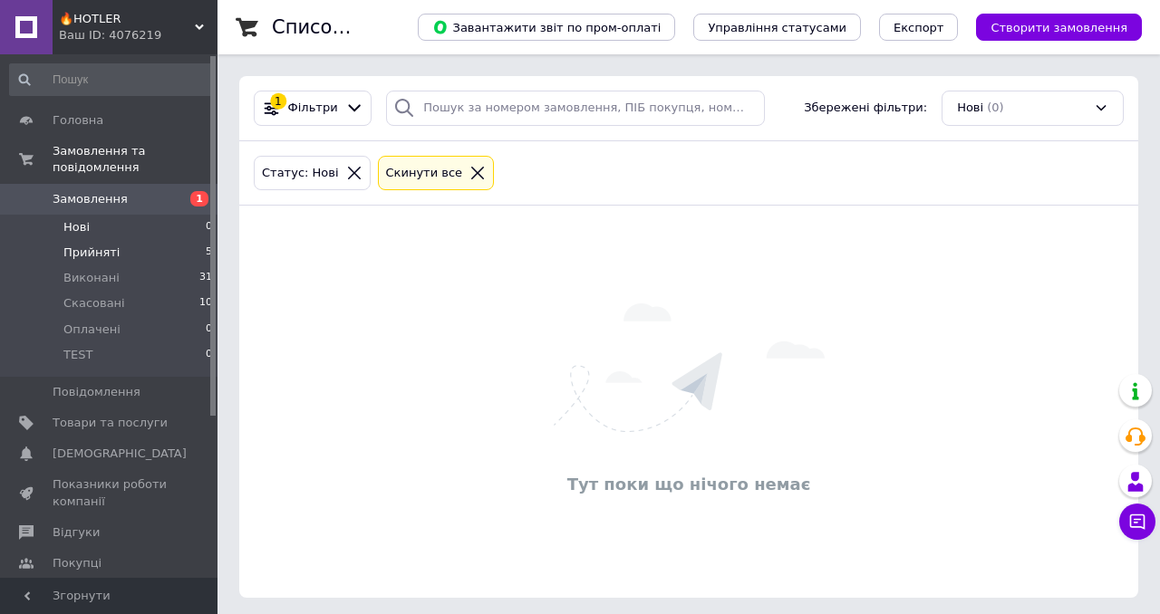
click at [81, 258] on span "Прийняті" at bounding box center [91, 253] width 56 height 16
